Goal: Find specific page/section: Find specific page/section

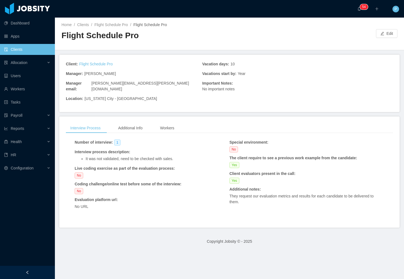
click at [29, 52] on link "Clients" at bounding box center [27, 49] width 46 height 11
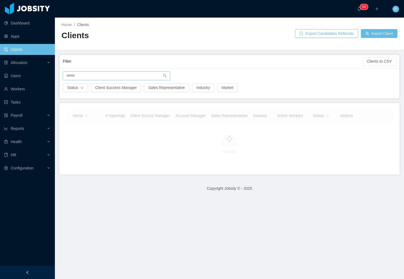
click at [78, 75] on input "text" at bounding box center [116, 75] width 107 height 9
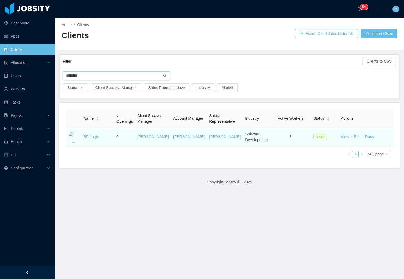
type input "********"
click at [97, 139] on td "BP Logix" at bounding box center [97, 137] width 33 height 18
click at [96, 138] on link "BP Logix" at bounding box center [90, 137] width 15 height 4
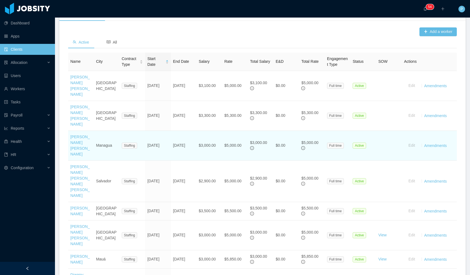
scroll to position [81, 0]
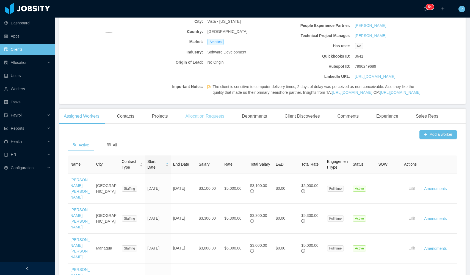
click at [199, 124] on div "Allocation Requests" at bounding box center [205, 116] width 48 height 15
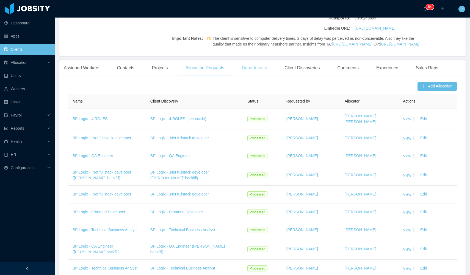
click at [265, 76] on div "Departments" at bounding box center [254, 67] width 34 height 15
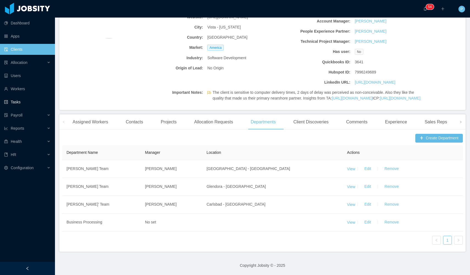
scroll to position [87, 0]
